Goal: Information Seeking & Learning: Check status

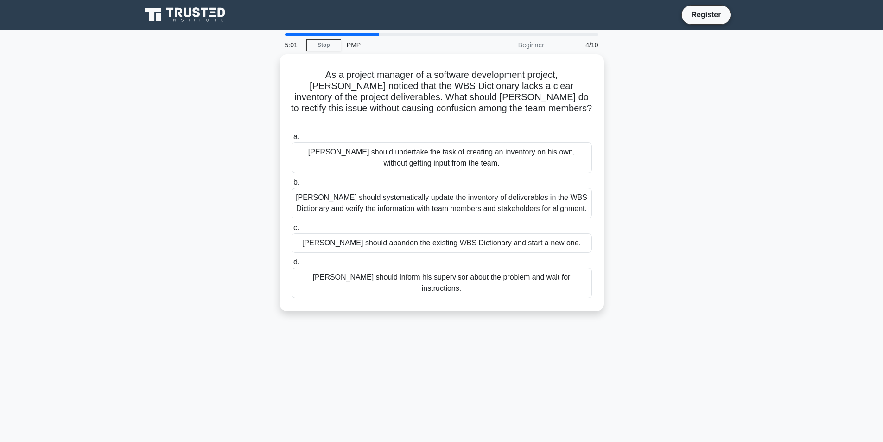
click at [229, 329] on div "5:01 Stop PMP Beginner 4/10 As a project manager of a software development proj…" at bounding box center [442, 265] width 612 height 464
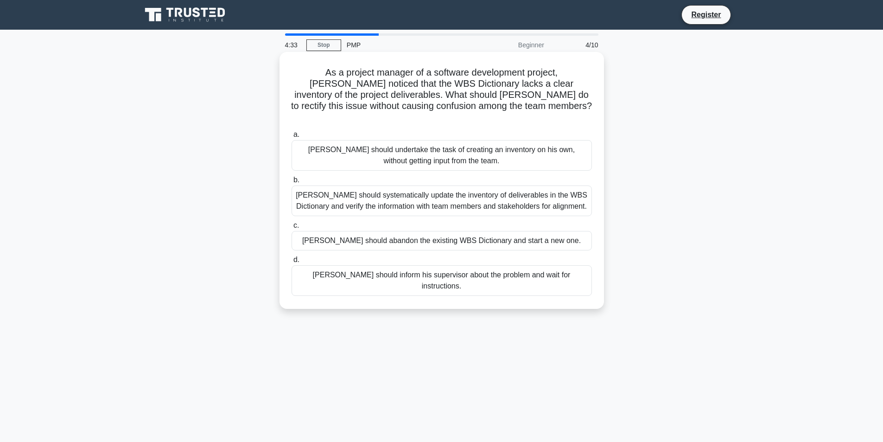
click at [332, 190] on div "David should systematically update the inventory of deliverables in the WBS Dic…" at bounding box center [442, 200] width 300 height 31
click at [292, 183] on input "b. David should systematically update the inventory of deliverables in the WBS …" at bounding box center [292, 180] width 0 height 6
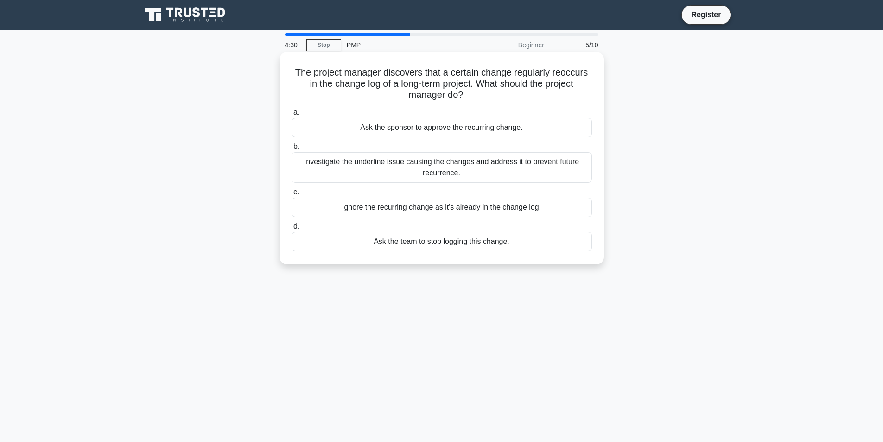
drag, startPoint x: 290, startPoint y: 73, endPoint x: 561, endPoint y: 255, distance: 326.4
click at [561, 255] on div "The project manager discovers that a certain change regularly reoccurs in the c…" at bounding box center [441, 158] width 317 height 205
copy div "The project manager discovers that a certain change regularly reoccurs in the c…"
click at [392, 166] on div "Investigate the underline issue causing the changes and address it to prevent f…" at bounding box center [442, 167] width 300 height 31
click at [292, 150] on input "b. Investigate the underline issue causing the changes and address it to preven…" at bounding box center [292, 147] width 0 height 6
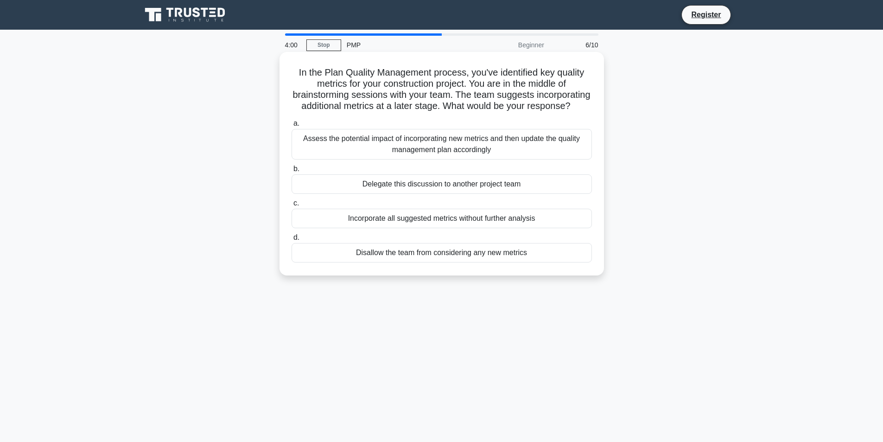
drag, startPoint x: 292, startPoint y: 73, endPoint x: 543, endPoint y: 272, distance: 320.1
click at [543, 272] on div "In the Plan Quality Management process, you've identified key quality metrics f…" at bounding box center [441, 164] width 317 height 216
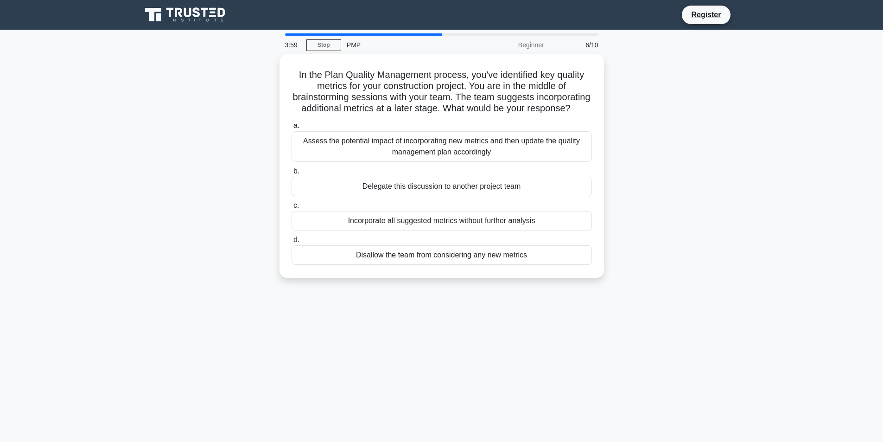
copy div "In the Plan Quality Management process, you've identified key quality metrics f…"
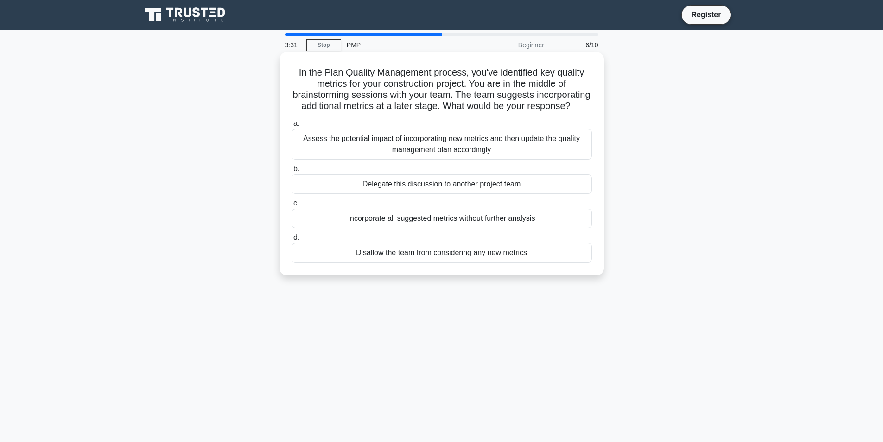
click at [432, 153] on div "Assess the potential impact of incorporating new metrics and then update the qu…" at bounding box center [442, 144] width 300 height 31
click at [292, 127] on input "a. Assess the potential impact of incorporating new metrics and then update the…" at bounding box center [292, 124] width 0 height 6
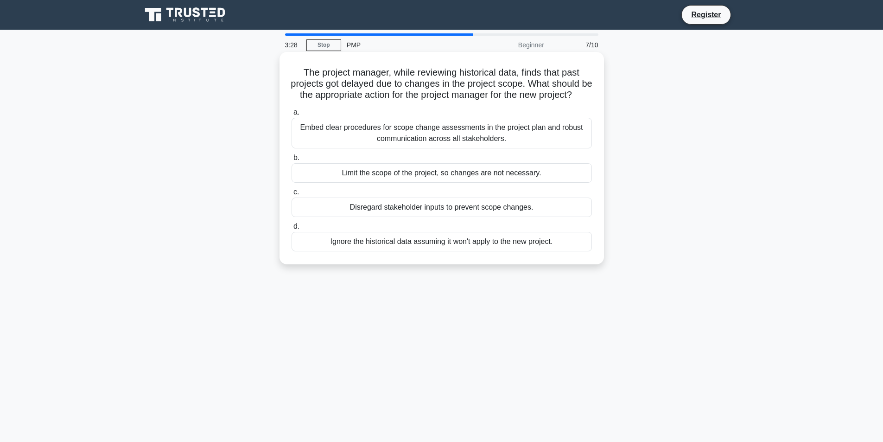
drag, startPoint x: 296, startPoint y: 72, endPoint x: 574, endPoint y: 261, distance: 336.0
click at [574, 261] on div "The project manager, while reviewing historical data, finds that past projects …" at bounding box center [441, 158] width 317 height 205
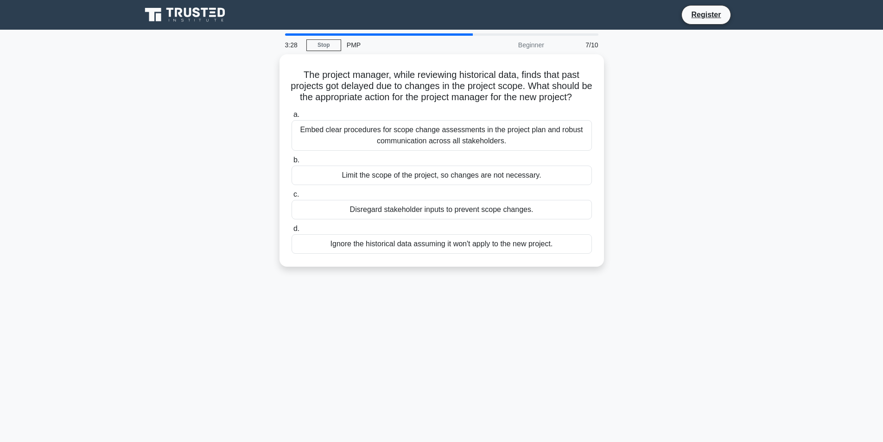
copy div "The project manager, while reviewing historical data, finds that past projects …"
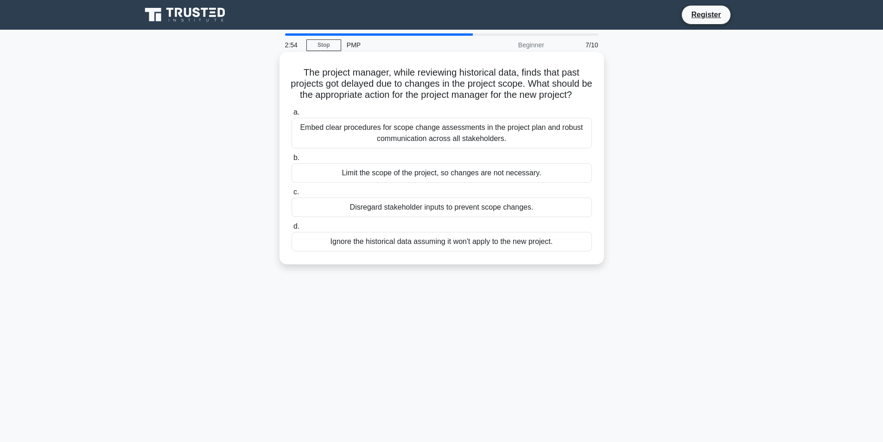
click at [450, 146] on div "Embed clear procedures for scope change assessments in the project plan and rob…" at bounding box center [442, 133] width 300 height 31
click at [292, 115] on input "a. Embed clear procedures for scope change assessments in the project plan and …" at bounding box center [292, 112] width 0 height 6
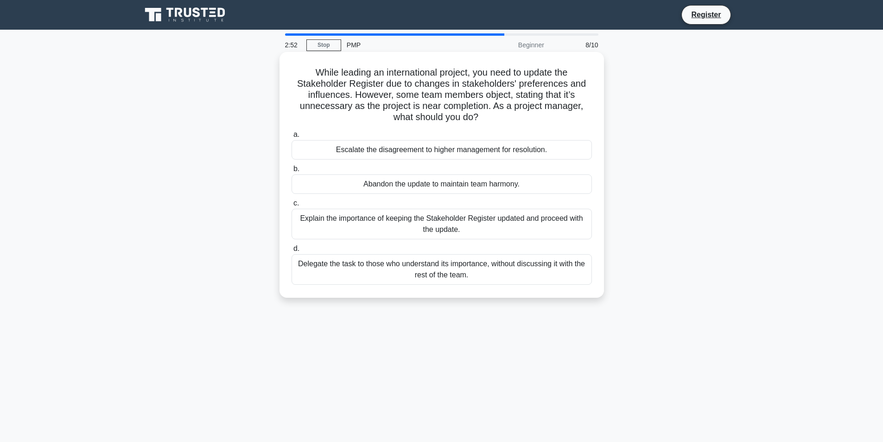
drag, startPoint x: 304, startPoint y: 68, endPoint x: 522, endPoint y: 275, distance: 301.4
click at [522, 275] on div "While leading an international project, you need to update the Stakeholder Regi…" at bounding box center [441, 175] width 317 height 238
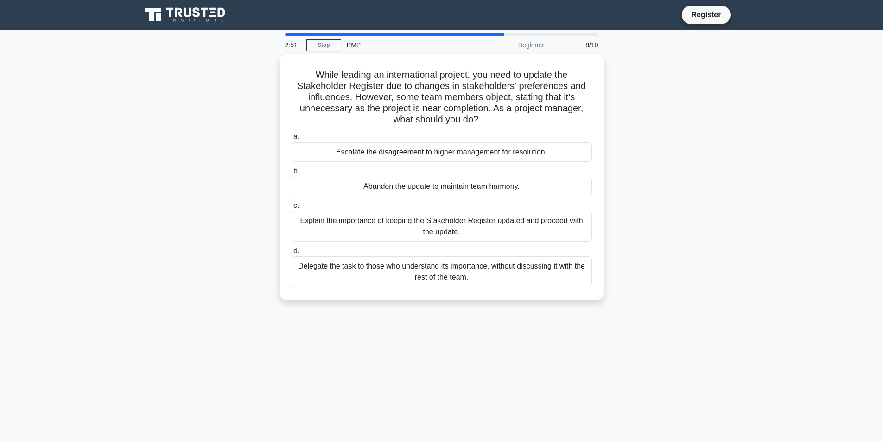
copy div "While leading an international project, you need to update the Stakeholder Regi…"
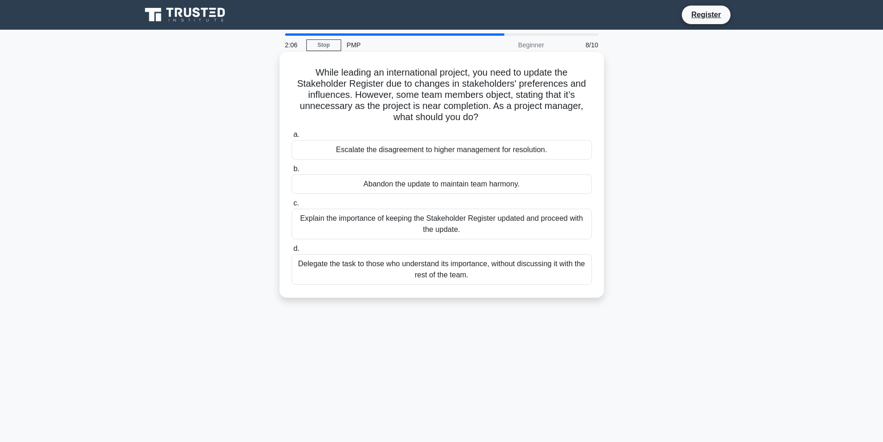
click at [353, 217] on div "Explain the importance of keeping the Stakeholder Register updated and proceed …" at bounding box center [442, 224] width 300 height 31
click at [292, 206] on input "c. Explain the importance of keeping the Stakeholder Register updated and proce…" at bounding box center [292, 203] width 0 height 6
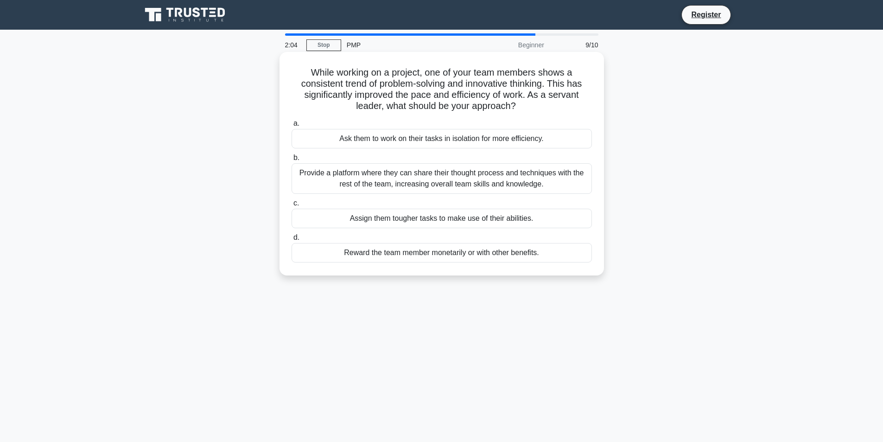
drag, startPoint x: 308, startPoint y: 64, endPoint x: 567, endPoint y: 246, distance: 316.8
click at [567, 246] on div "While working on a project, one of your team members shows a consistent trend o…" at bounding box center [441, 164] width 317 height 216
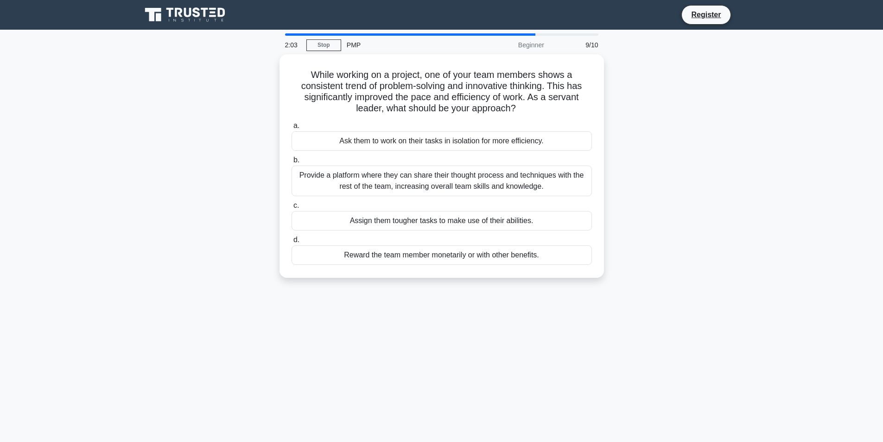
copy div "While working on a project, one of your team members shows a consistent trend o…"
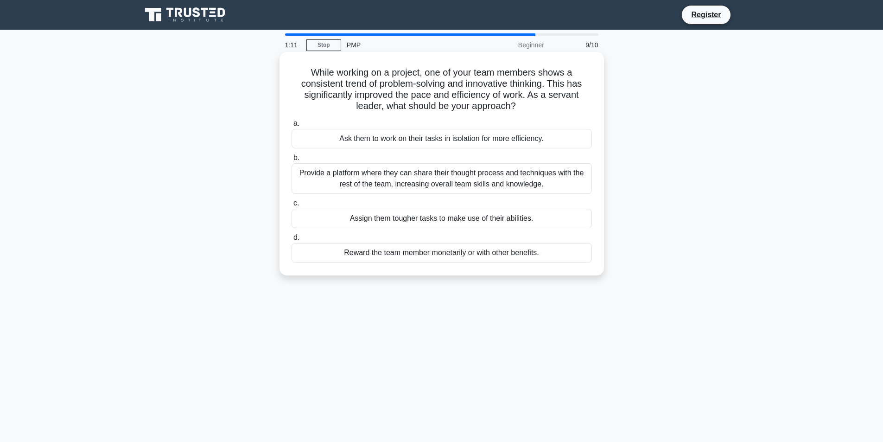
click at [416, 255] on div "Reward the team member monetarily or with other benefits." at bounding box center [442, 252] width 300 height 19
click at [292, 241] on input "d. Reward the team member monetarily or with other benefits." at bounding box center [292, 238] width 0 height 6
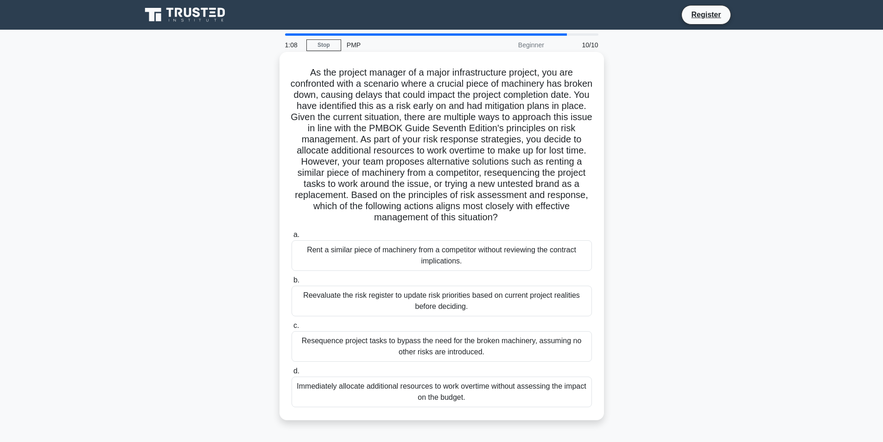
drag, startPoint x: 307, startPoint y: 72, endPoint x: 550, endPoint y: 401, distance: 408.8
click at [550, 401] on div "As the project manager of a major infrastructure project, you are confronted wi…" at bounding box center [441, 236] width 317 height 361
copy div "As the project manager of a major infrastructure project, you are confronted wi…"
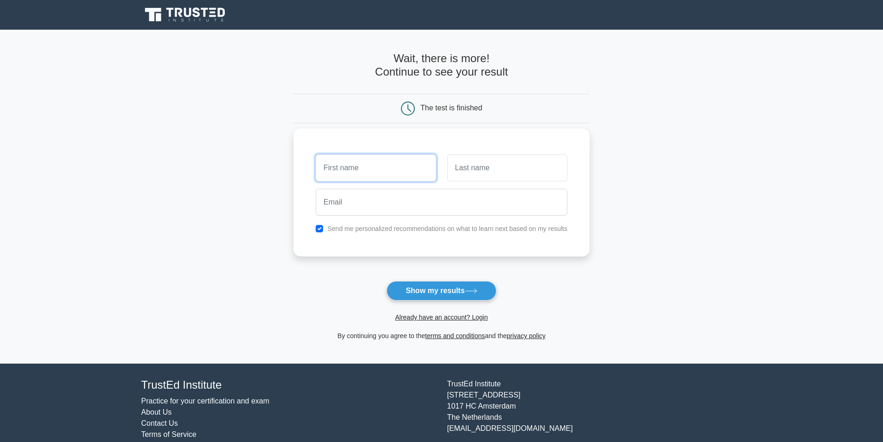
click at [369, 171] on input "text" at bounding box center [376, 167] width 120 height 27
type input "[PERSON_NAME]"
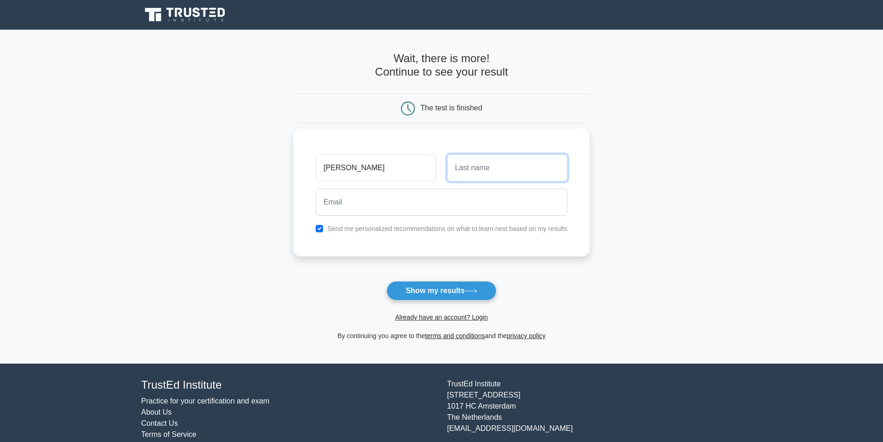
click at [480, 159] on input "text" at bounding box center [507, 167] width 120 height 27
type input "De Martino"
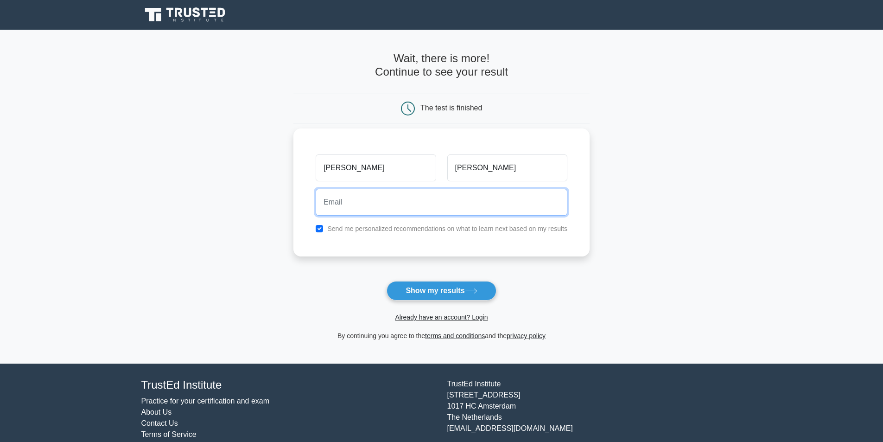
click at [383, 189] on input "email" at bounding box center [442, 202] width 252 height 27
type input "mail.giuseppe.demartino@gmail.com"
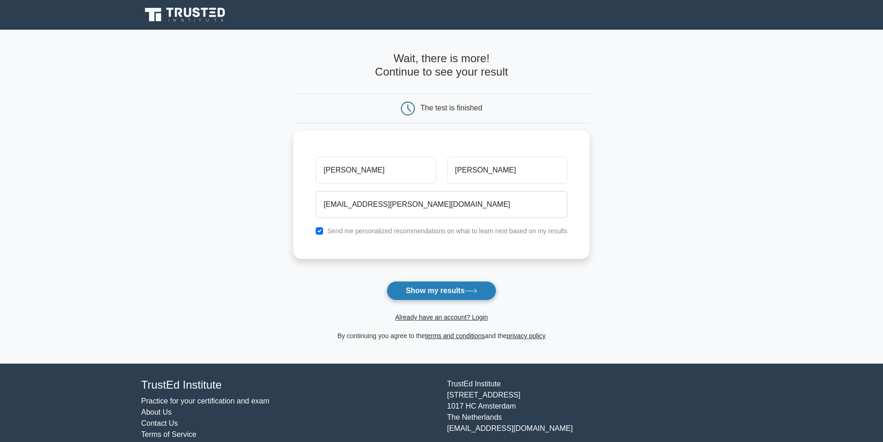
click at [433, 292] on button "Show my results" at bounding box center [441, 290] width 109 height 19
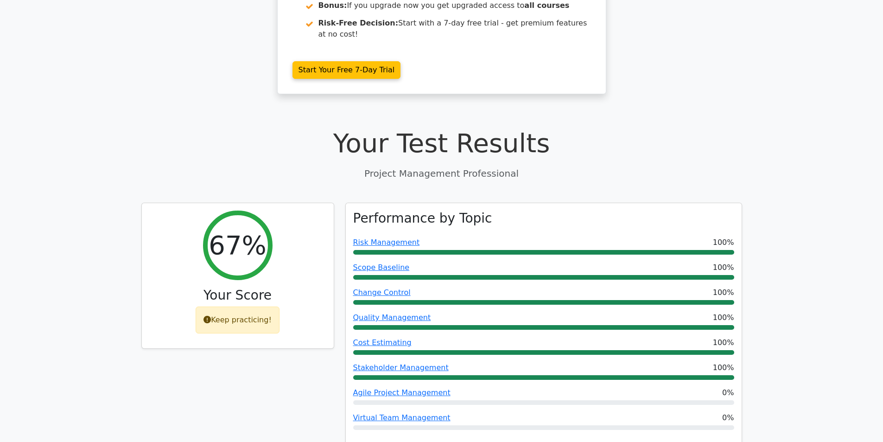
scroll to position [232, 0]
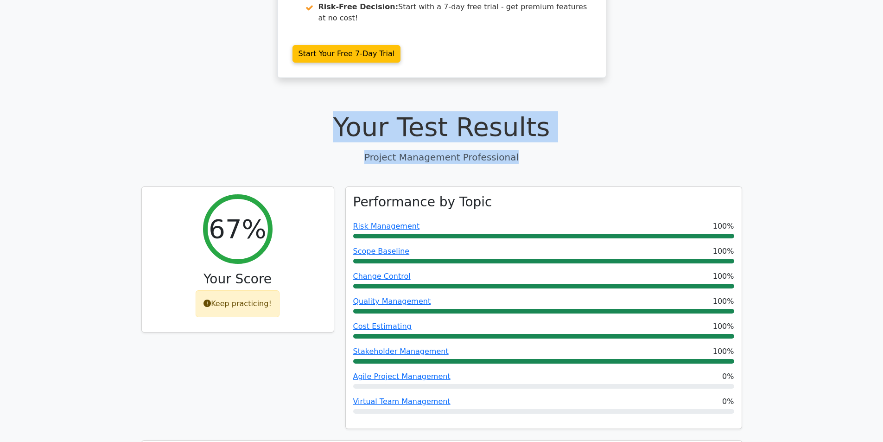
drag, startPoint x: 357, startPoint y: 82, endPoint x: 556, endPoint y: 113, distance: 201.7
click at [556, 113] on div "Your Test Results Project Management Professional" at bounding box center [441, 137] width 601 height 52
click at [556, 150] on p "Project Management Professional" at bounding box center [441, 157] width 601 height 14
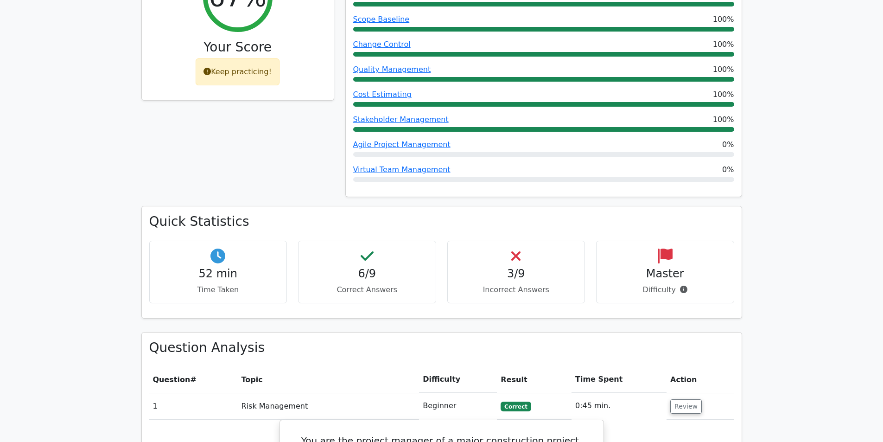
scroll to position [510, 0]
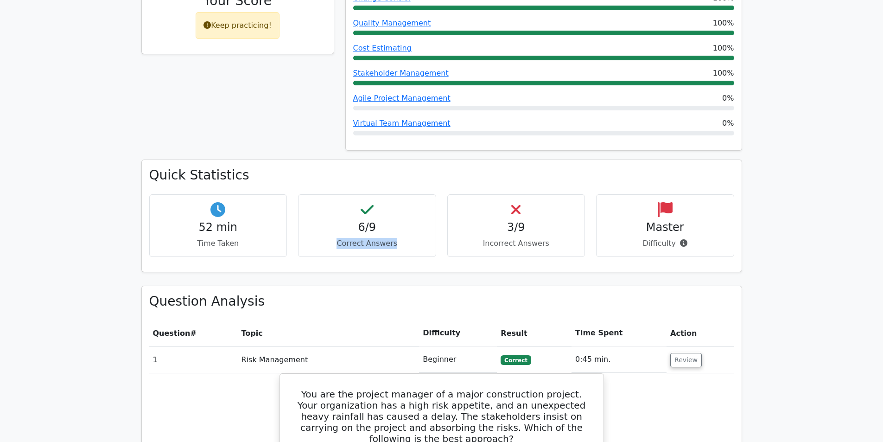
drag, startPoint x: 342, startPoint y: 198, endPoint x: 399, endPoint y: 201, distance: 56.6
click at [399, 238] on p "Correct Answers" at bounding box center [367, 243] width 122 height 11
drag, startPoint x: 645, startPoint y: 196, endPoint x: 676, endPoint y: 198, distance: 30.2
click at [676, 238] on p "Difficulty" at bounding box center [665, 243] width 122 height 11
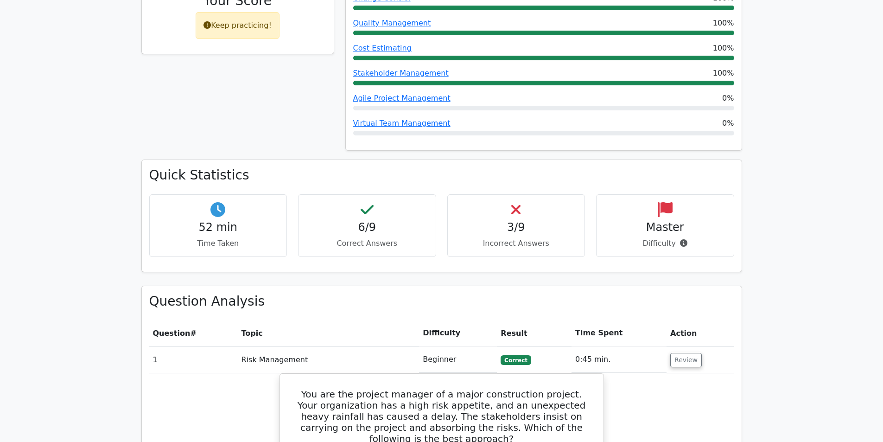
click at [675, 221] on h4 "Master" at bounding box center [665, 227] width 122 height 13
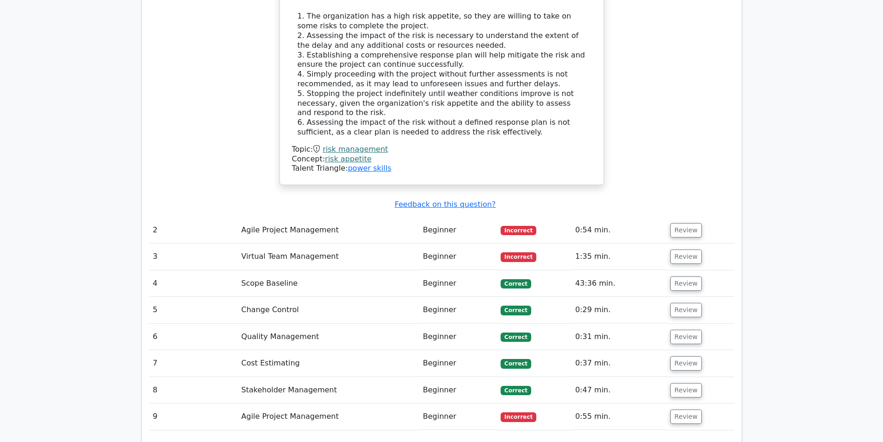
scroll to position [1159, 0]
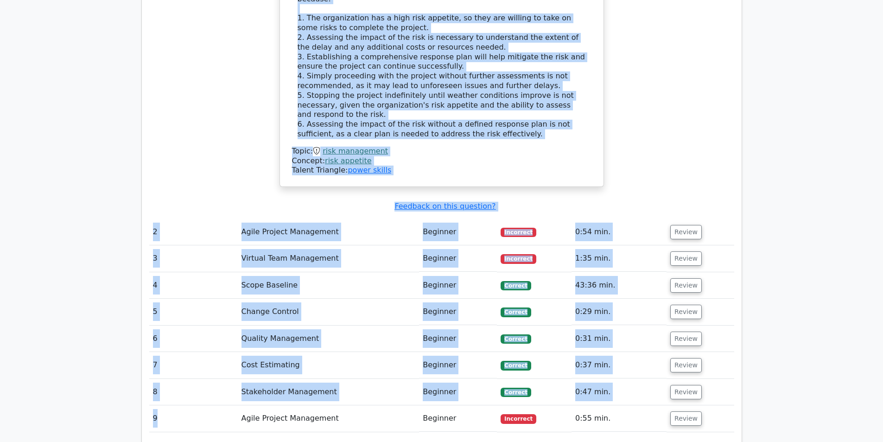
drag, startPoint x: 240, startPoint y: 341, endPoint x: 473, endPoint y: 363, distance: 234.2
click at [473, 363] on div "Question # Topic Difficulty Result Time Spent Action 1 Risk Management Beginner…" at bounding box center [441, 54] width 585 height 771
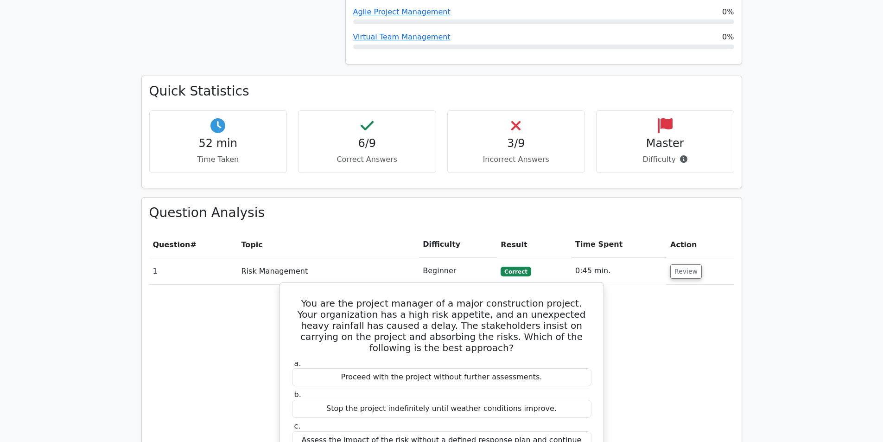
scroll to position [510, 0]
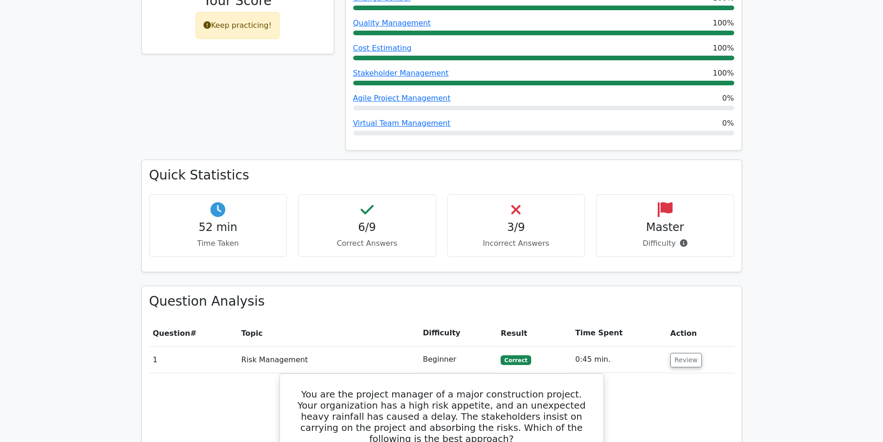
click at [435, 194] on div "6/9 Correct Answers" at bounding box center [367, 225] width 138 height 63
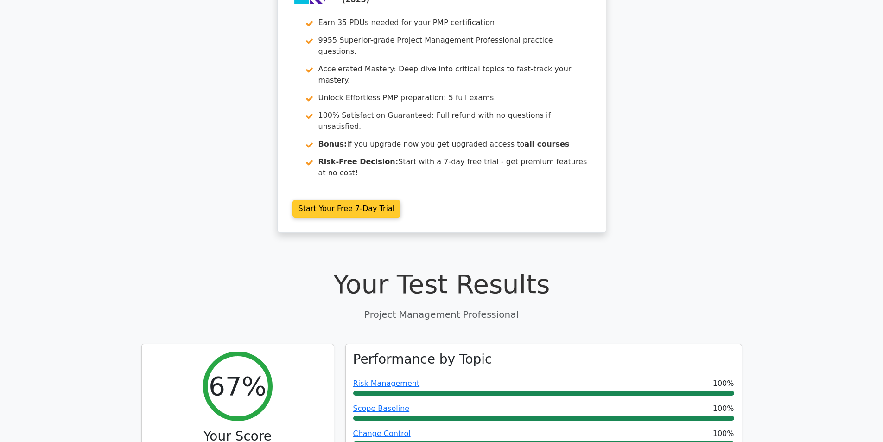
scroll to position [232, 0]
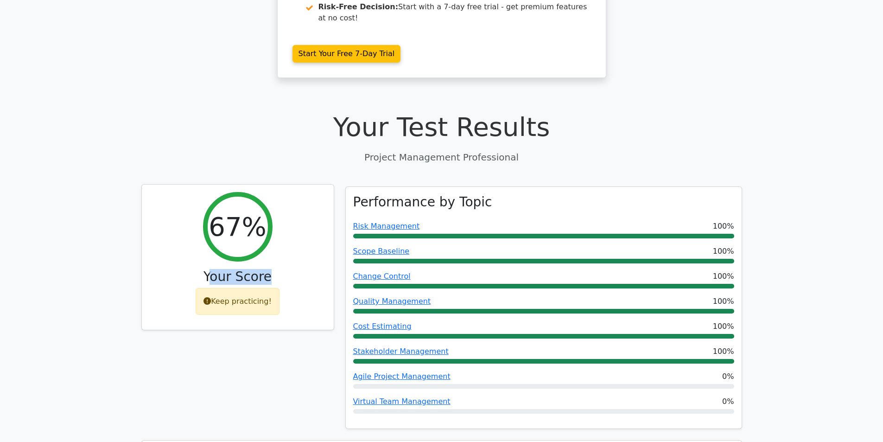
drag, startPoint x: 210, startPoint y: 234, endPoint x: 284, endPoint y: 233, distance: 74.6
click at [284, 269] on h3 "Your Score" at bounding box center [237, 277] width 177 height 16
click at [235, 269] on div "Your Score" at bounding box center [237, 278] width 177 height 19
click at [325, 223] on div "67% Your Score Keep practicing!" at bounding box center [238, 258] width 192 height 146
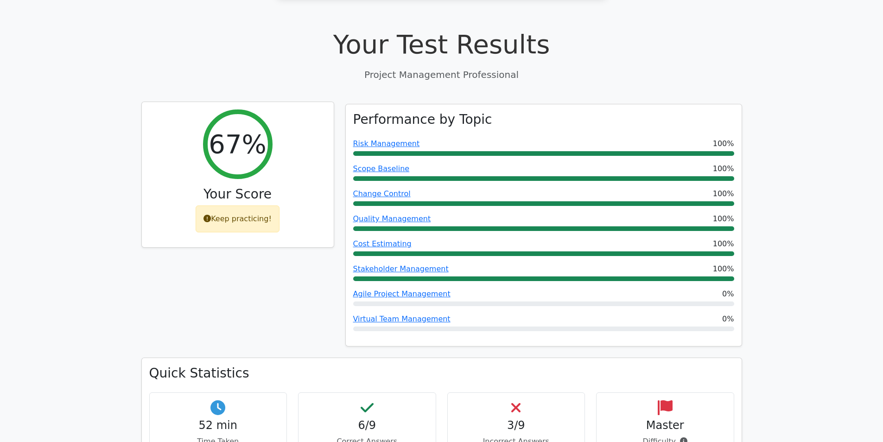
scroll to position [417, 0]
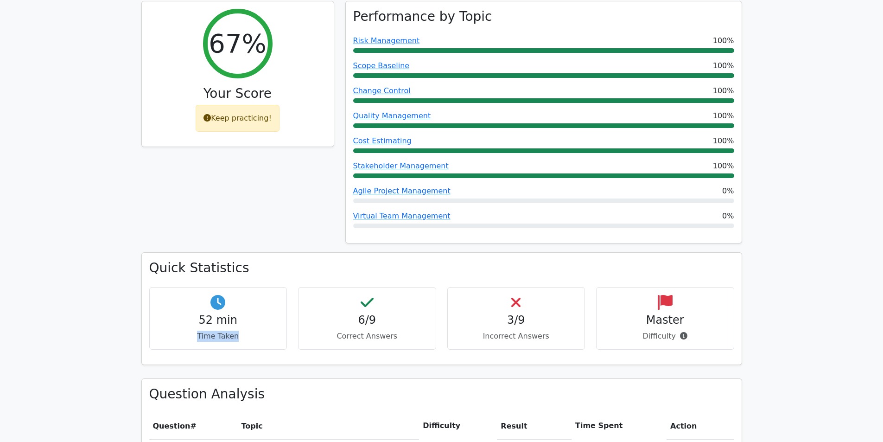
drag, startPoint x: 201, startPoint y: 294, endPoint x: 255, endPoint y: 286, distance: 54.4
click at [255, 331] on p "Time Taken" at bounding box center [218, 336] width 122 height 11
